Goal: Task Accomplishment & Management: Complete application form

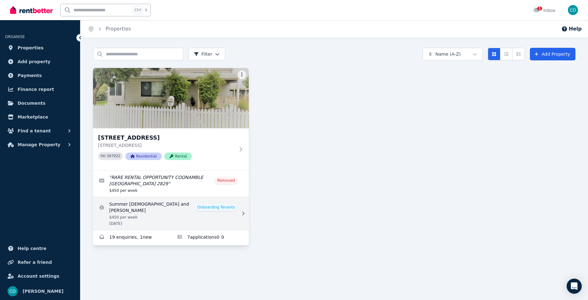
click at [214, 204] on link "View details for Summer Male and Brenton Glover" at bounding box center [171, 213] width 156 height 33
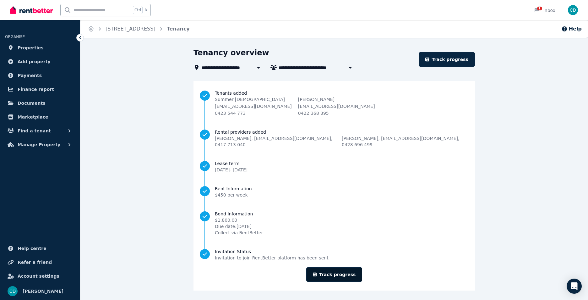
click at [330, 268] on link "Track progress" at bounding box center [334, 274] width 56 height 14
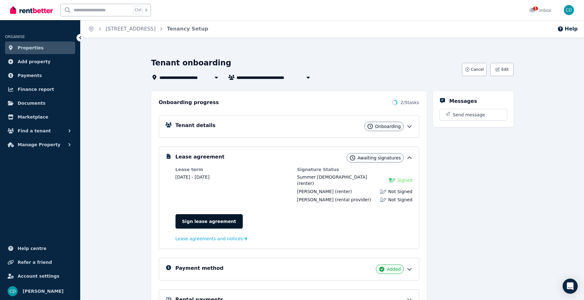
click at [203, 214] on link "Sign lease agreement" at bounding box center [208, 221] width 67 height 14
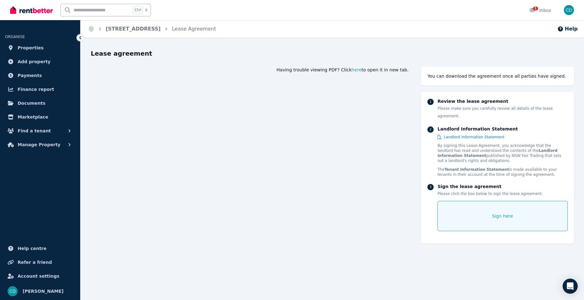
click at [493, 213] on span "Sign here" at bounding box center [502, 216] width 21 height 6
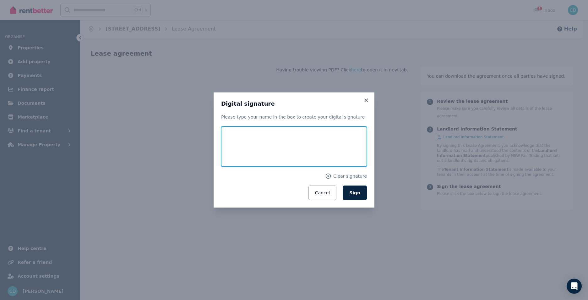
click at [233, 139] on input "text" at bounding box center [294, 146] width 146 height 40
type input "*********"
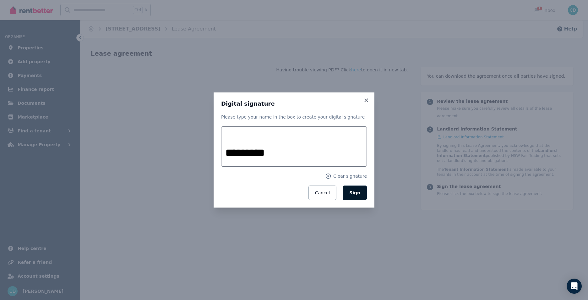
click at [357, 194] on span "Sign" at bounding box center [354, 192] width 11 height 5
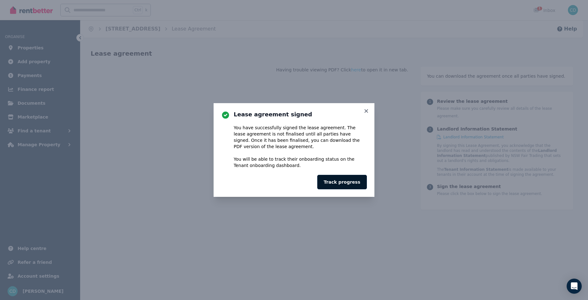
click at [345, 187] on button "Track progress" at bounding box center [342, 182] width 50 height 14
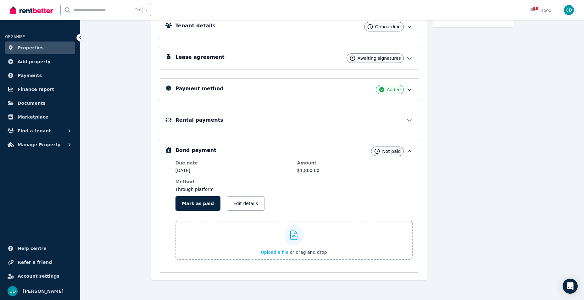
scroll to position [101, 0]
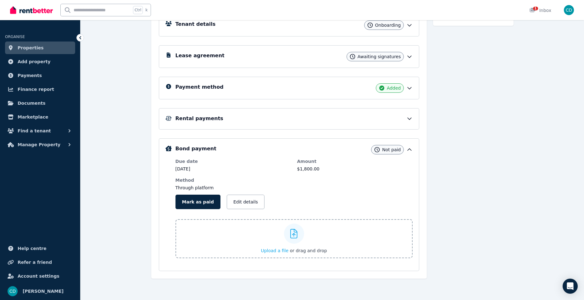
click at [411, 149] on icon at bounding box center [409, 149] width 6 height 6
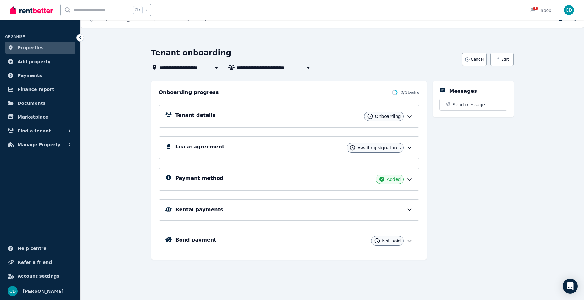
scroll to position [10, 0]
click at [410, 240] on icon at bounding box center [409, 241] width 6 height 6
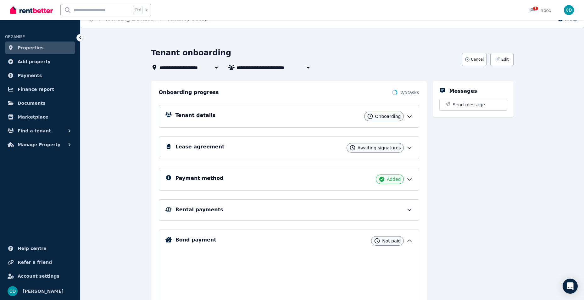
scroll to position [101, 0]
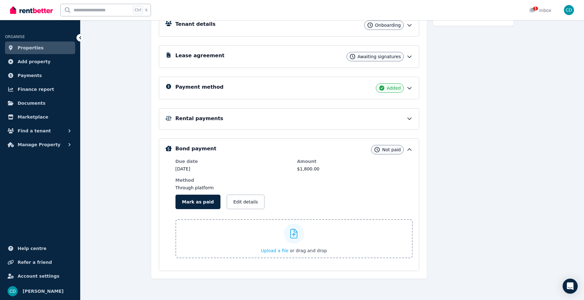
click at [410, 117] on icon at bounding box center [409, 118] width 6 height 6
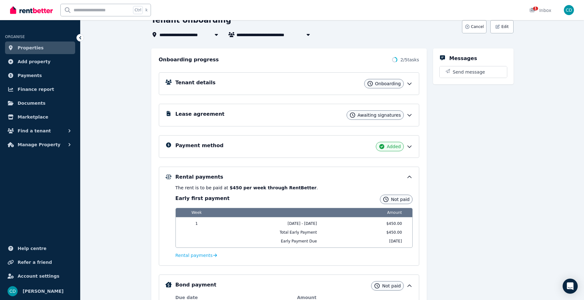
scroll to position [38, 0]
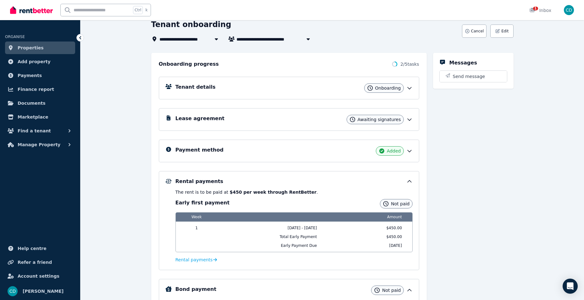
click at [410, 151] on icon at bounding box center [409, 151] width 6 height 6
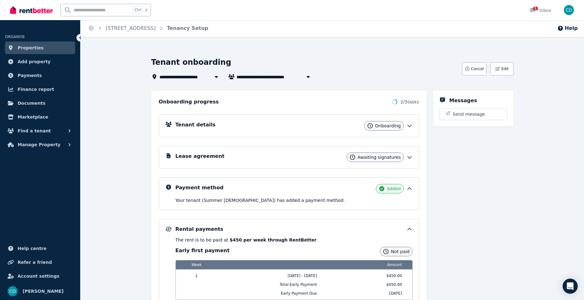
scroll to position [0, 0]
click at [408, 157] on icon at bounding box center [409, 158] width 6 height 6
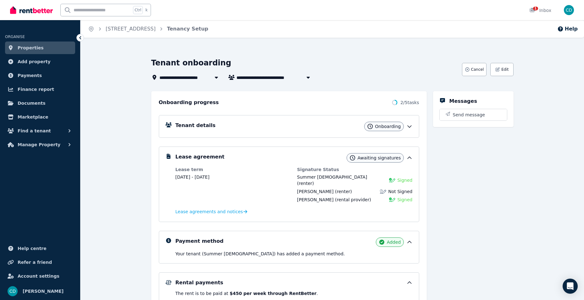
click at [409, 126] on icon at bounding box center [409, 126] width 6 height 6
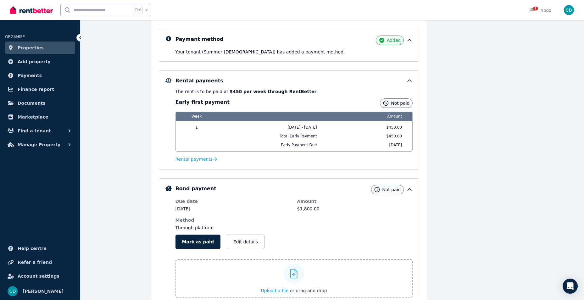
scroll to position [283, 0]
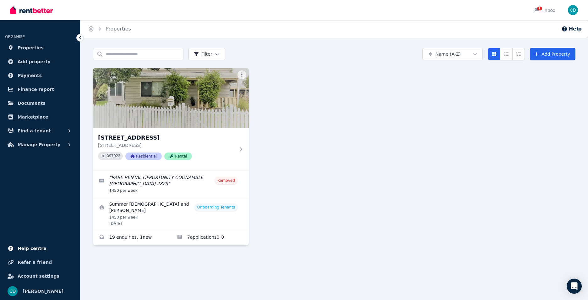
click at [22, 250] on span "Help centre" at bounding box center [32, 249] width 29 height 8
